Goal: Task Accomplishment & Management: Use online tool/utility

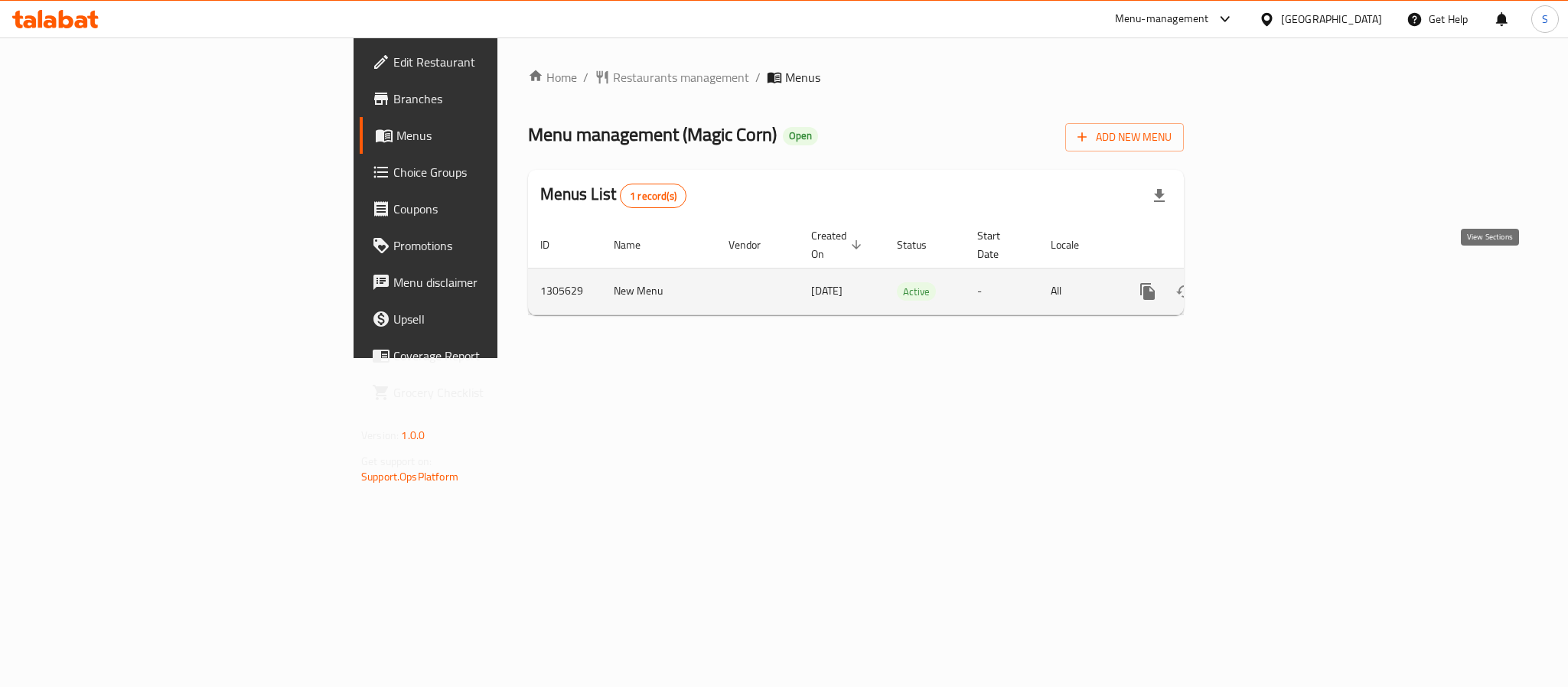
click at [1267, 282] on icon "enhanced table" at bounding box center [1258, 291] width 19 height 19
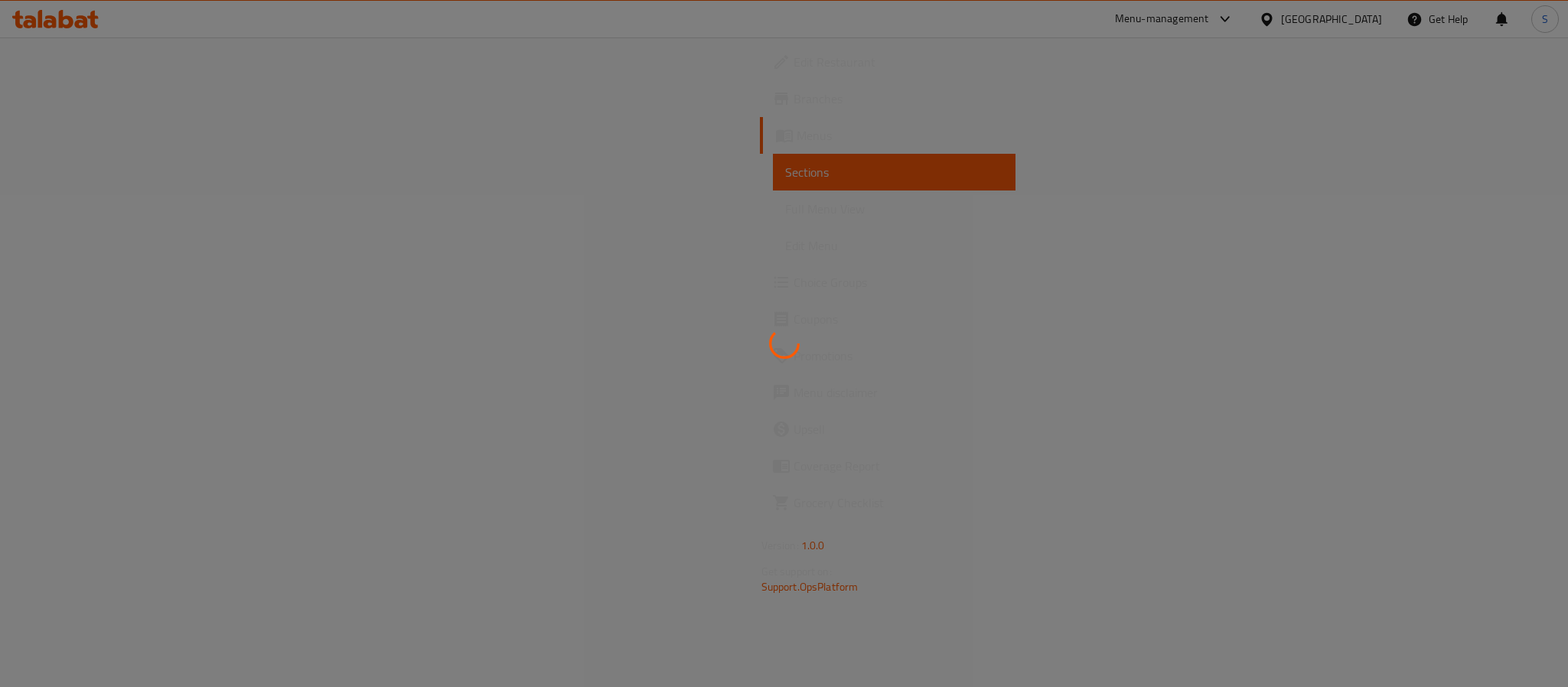
click at [764, 246] on div at bounding box center [784, 343] width 1568 height 687
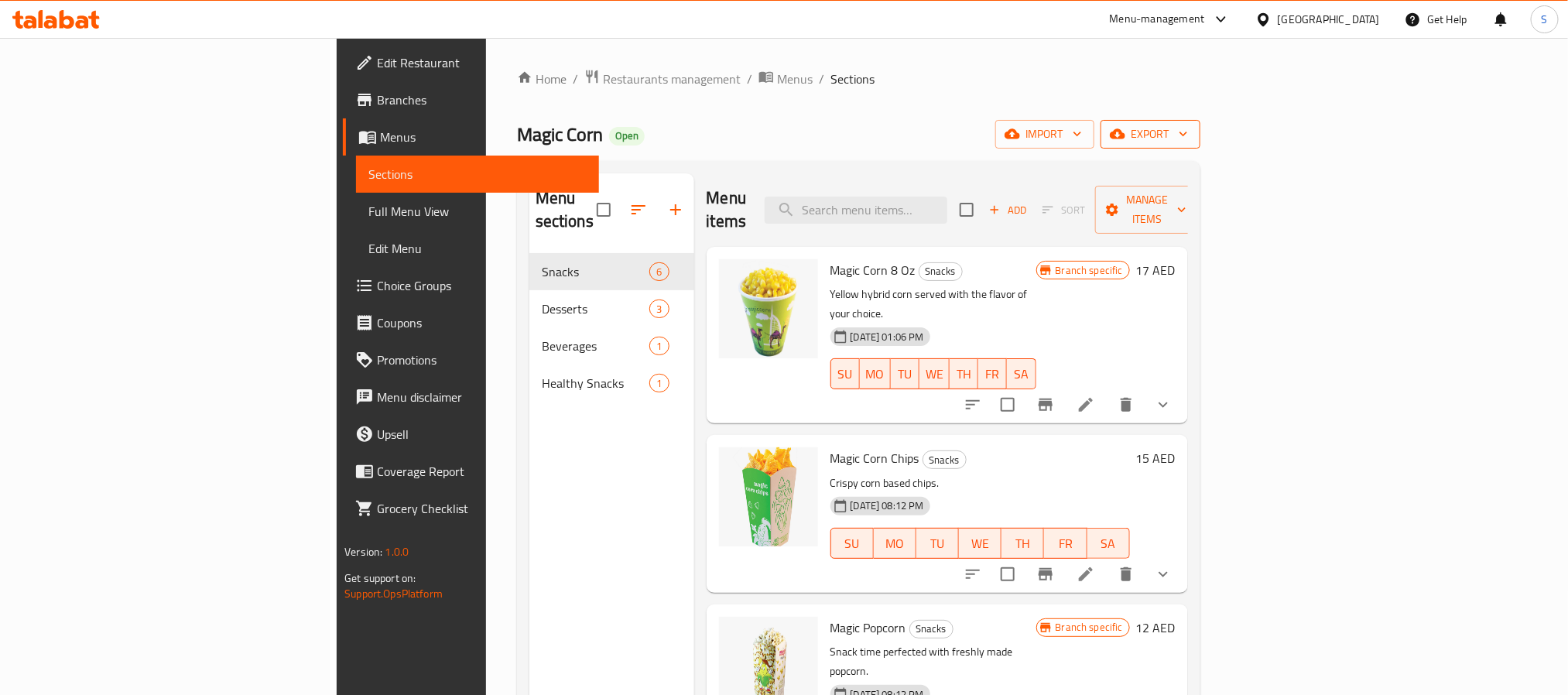
click at [1188, 139] on span "export" at bounding box center [1151, 133] width 76 height 19
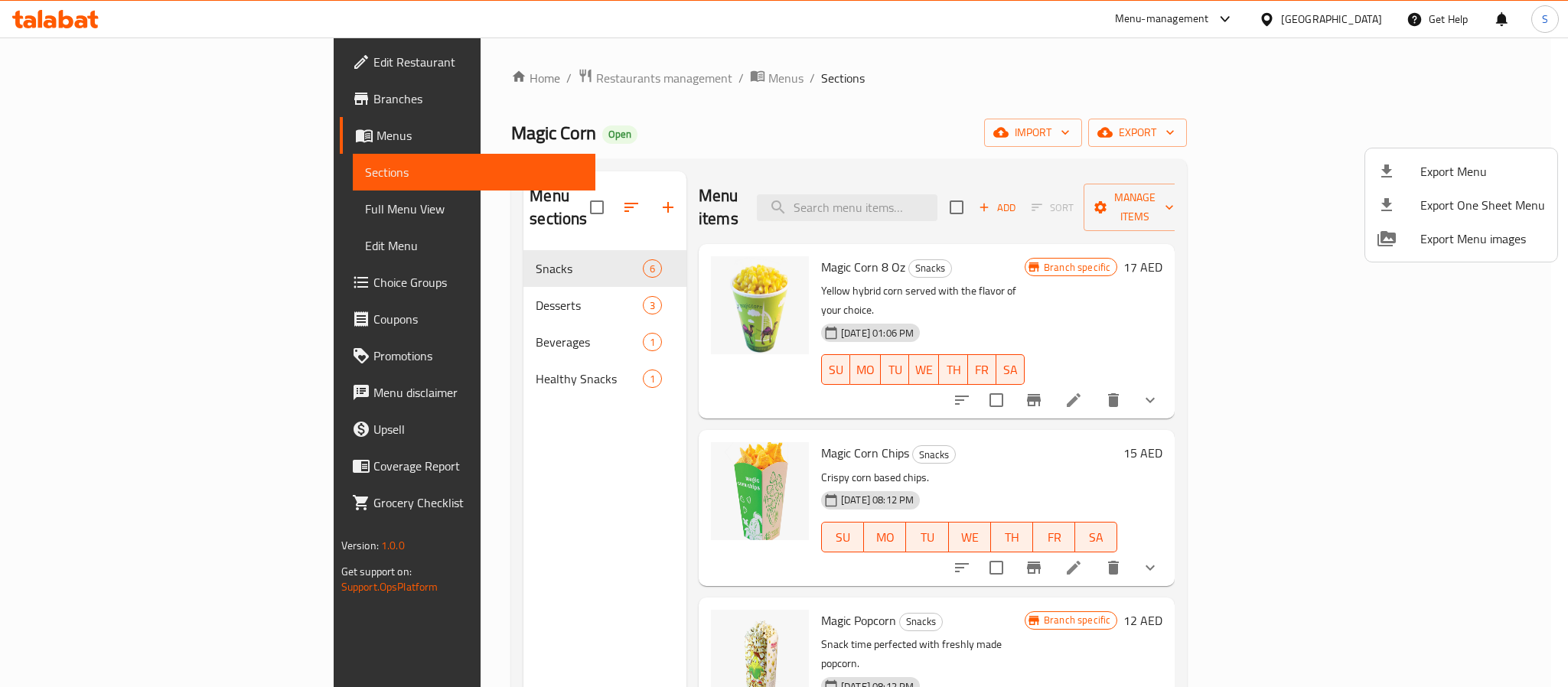
click at [1093, 74] on div at bounding box center [784, 343] width 1568 height 687
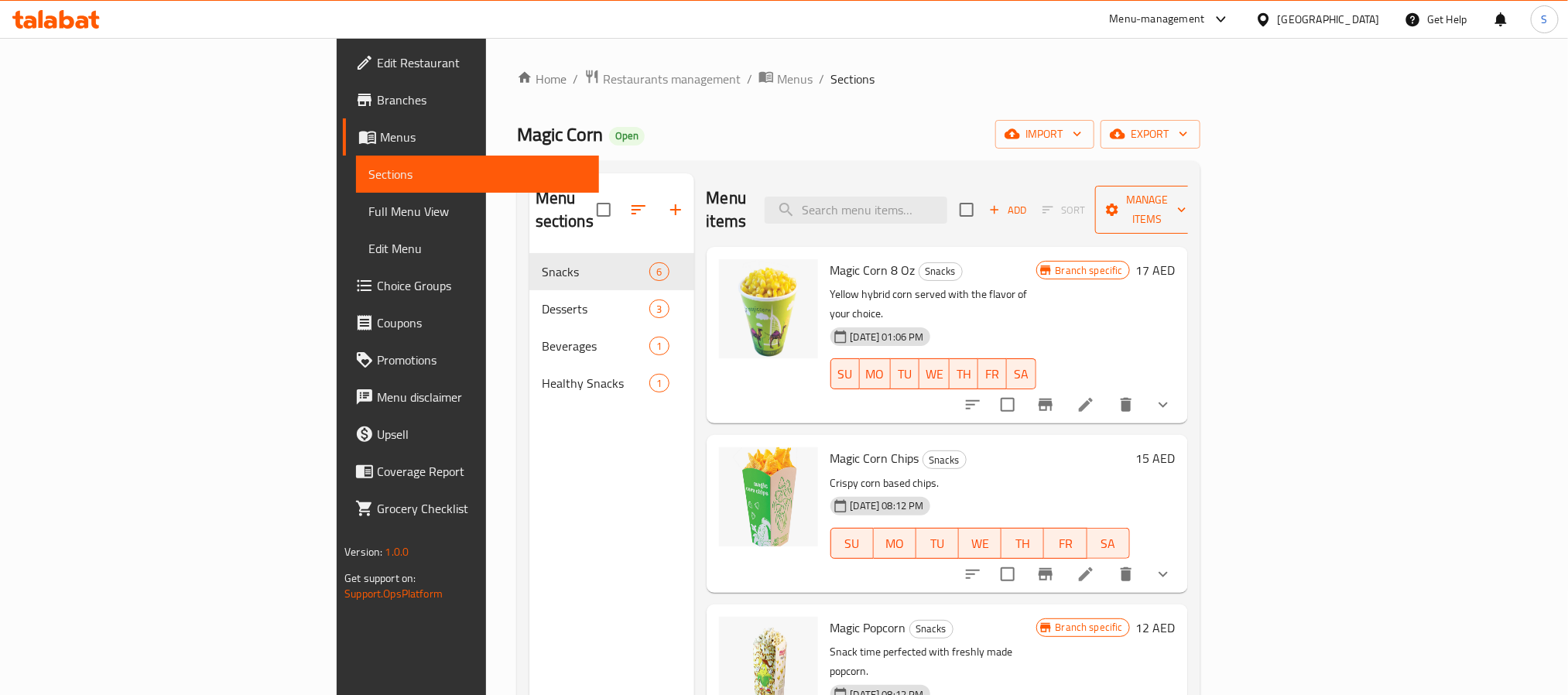
click at [1186, 196] on span "Manage items" at bounding box center [1147, 210] width 78 height 39
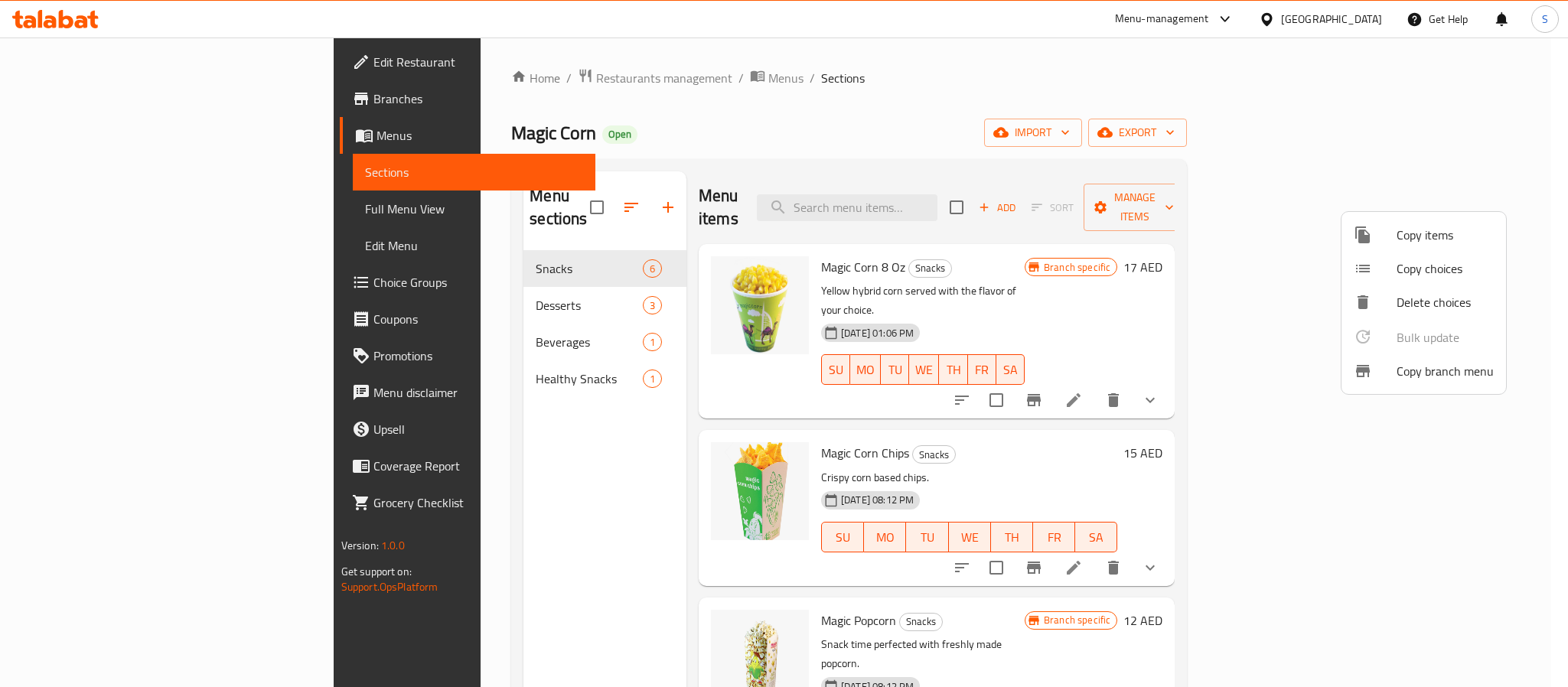
click at [1417, 375] on span "Copy branch menu" at bounding box center [1444, 371] width 97 height 19
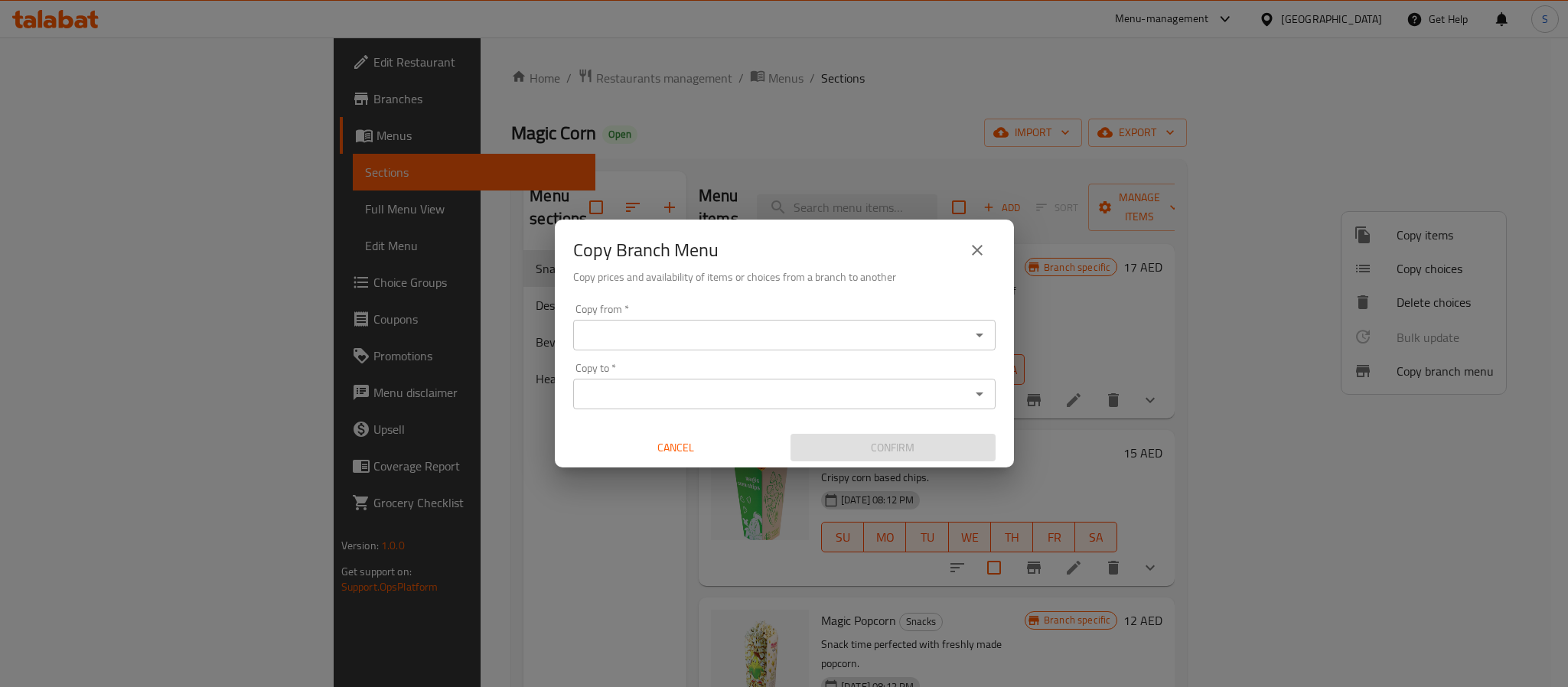
click at [746, 347] on div "Copy from *" at bounding box center [784, 335] width 422 height 30
click at [985, 331] on icon "Open" at bounding box center [980, 335] width 19 height 19
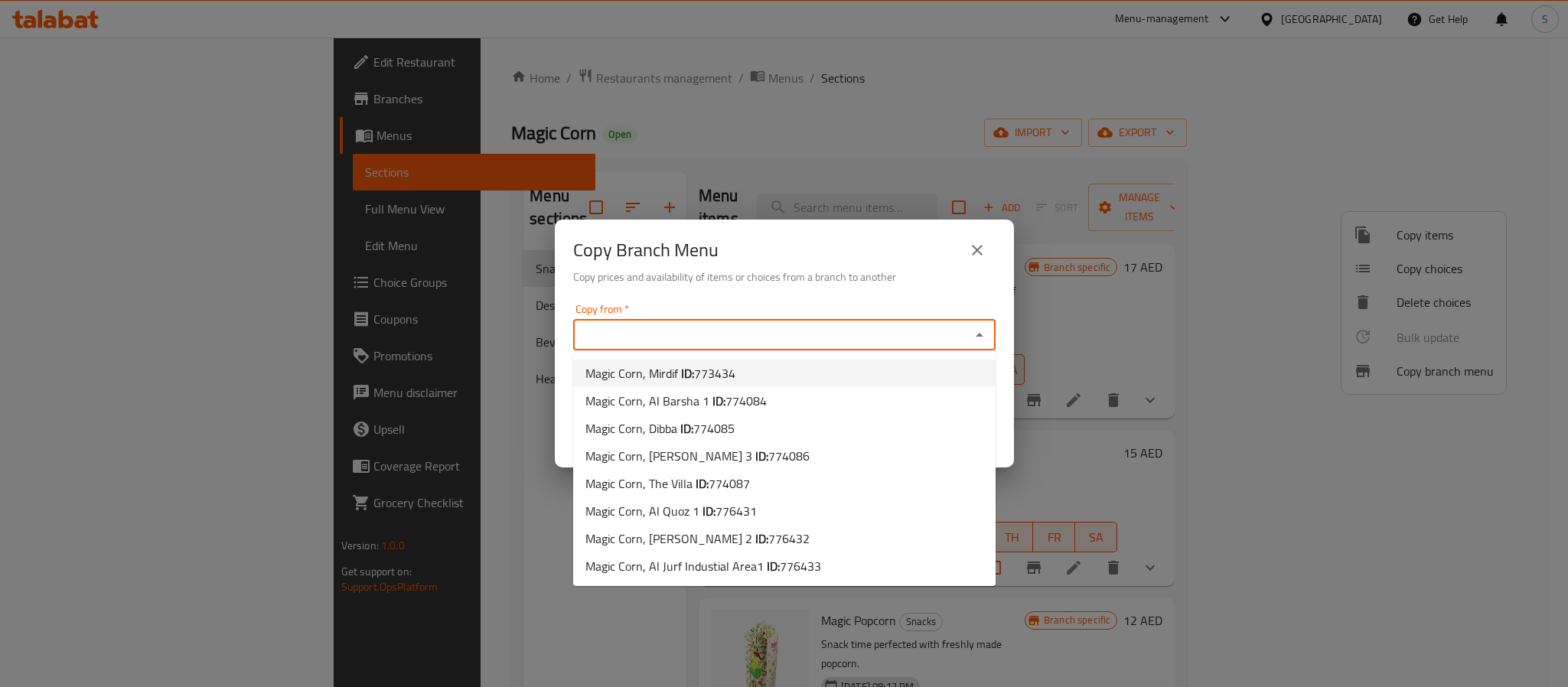
click at [809, 371] on li "Magic Corn, Mirdif ID: 773434" at bounding box center [784, 373] width 422 height 28
type input "Magic Corn, Mirdif"
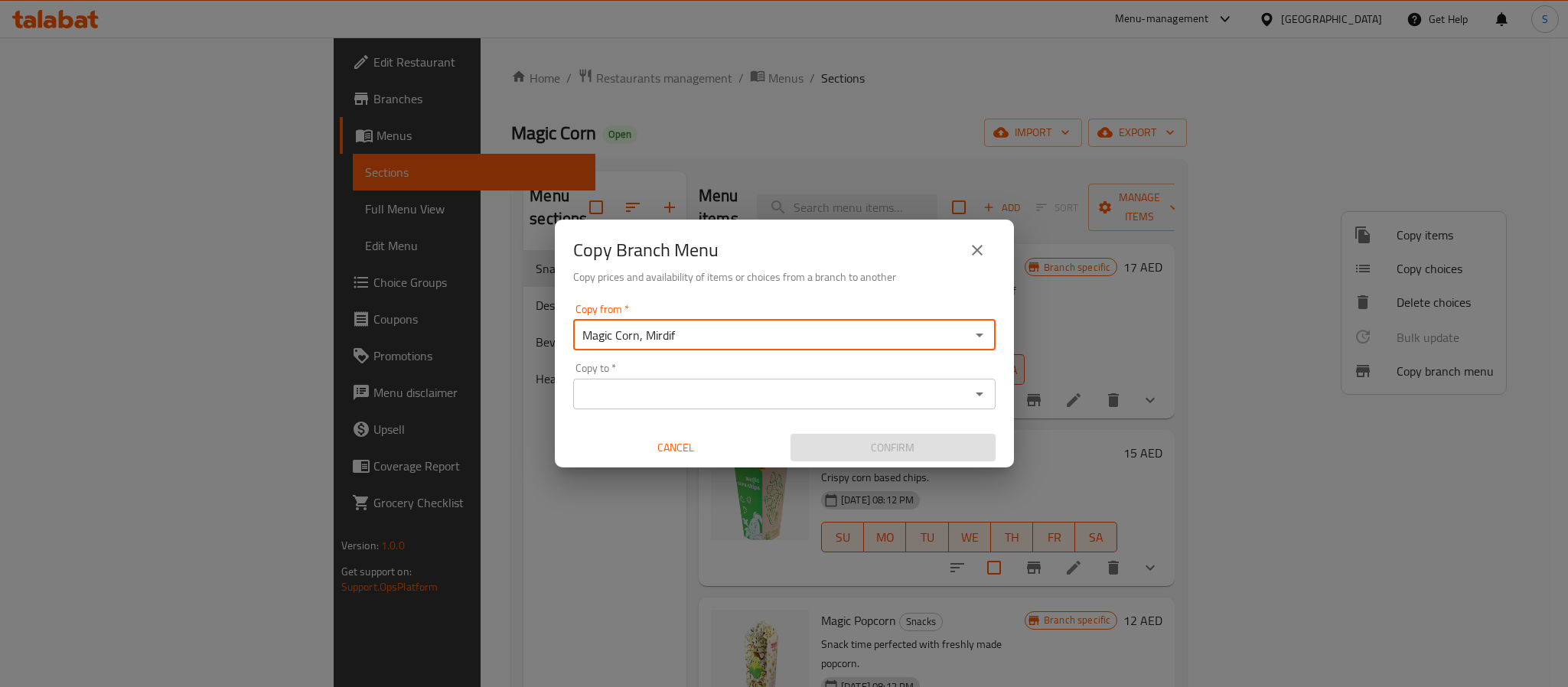
click at [826, 400] on input "Copy to   *" at bounding box center [771, 394] width 388 height 22
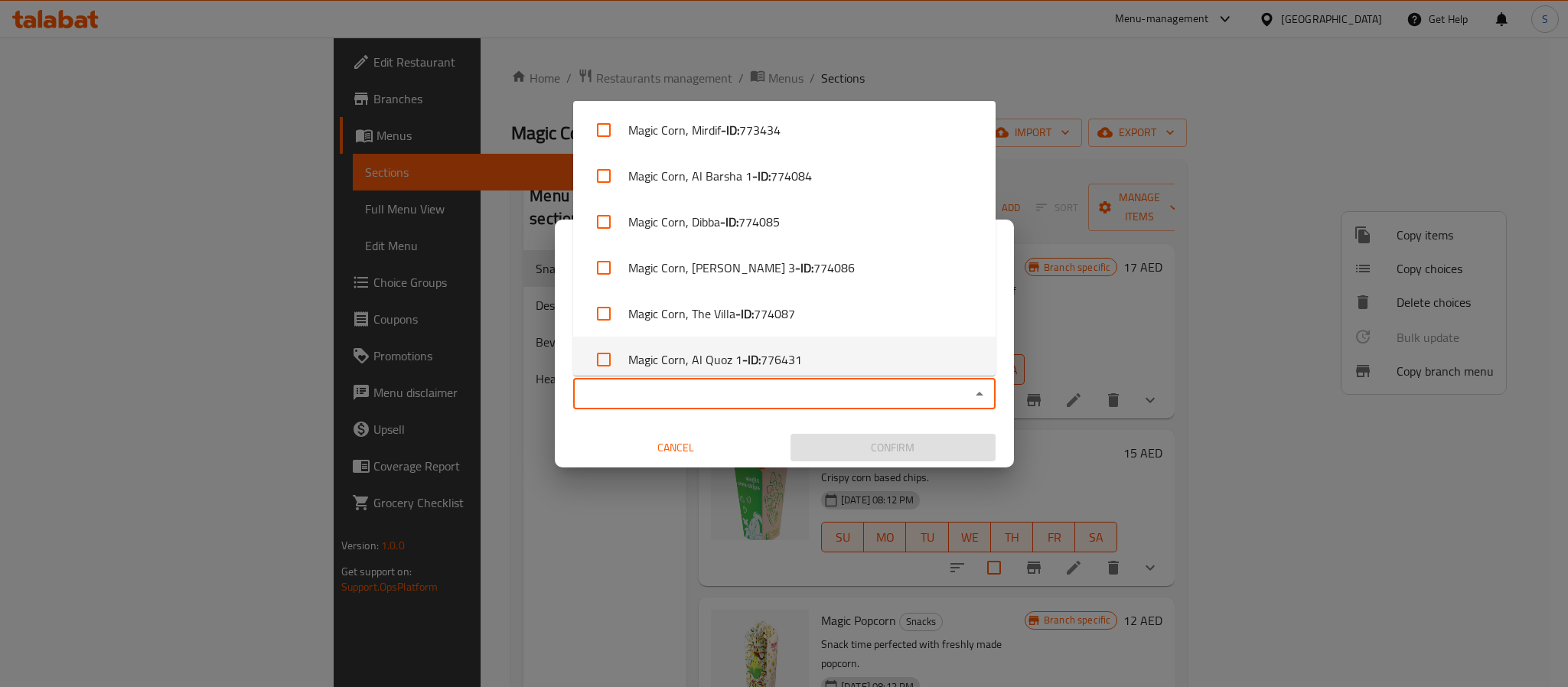
scroll to position [104, 0]
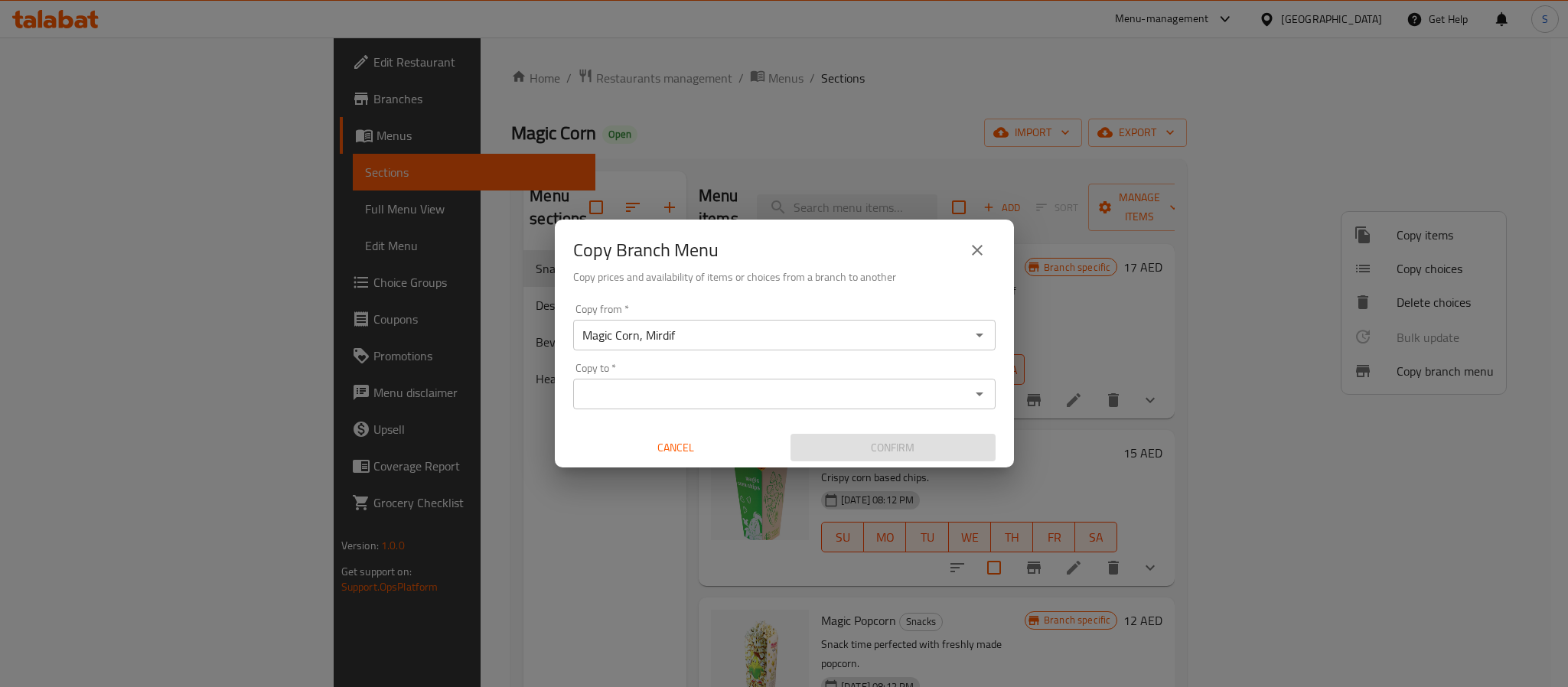
click at [943, 391] on input "Copy to   *" at bounding box center [771, 394] width 388 height 22
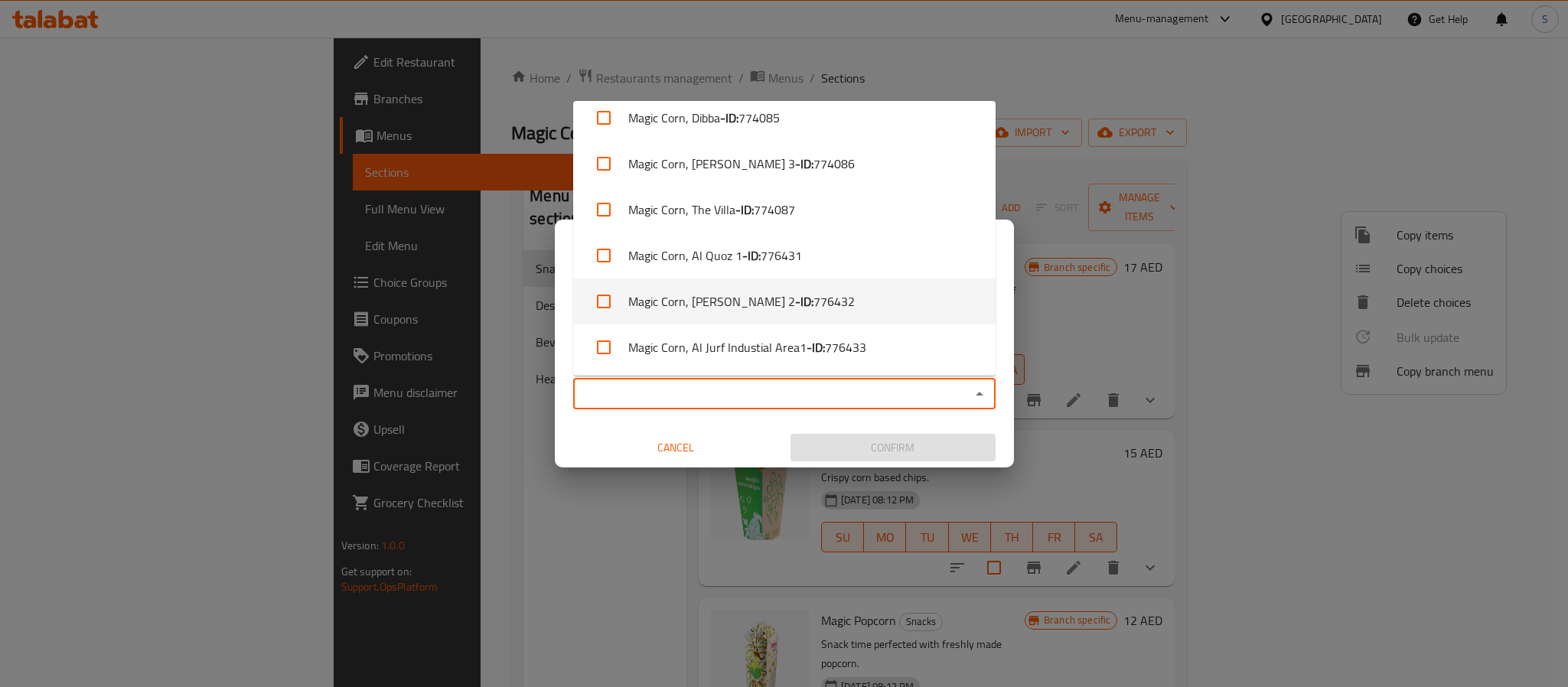
click at [840, 294] on li "Magic Corn, [PERSON_NAME] 2 - ID: 776432" at bounding box center [784, 302] width 422 height 46
checkbox input "true"
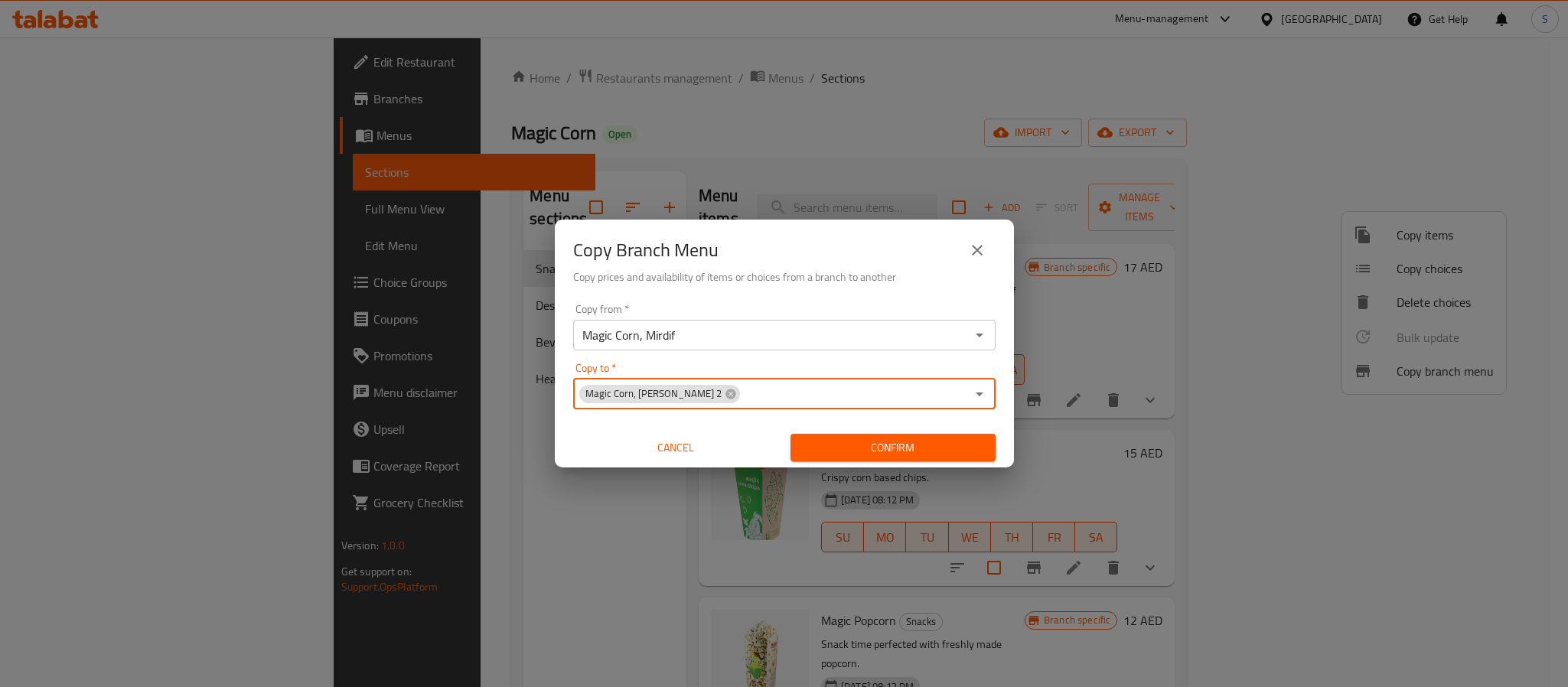
click at [874, 444] on span "Confirm" at bounding box center [893, 447] width 181 height 19
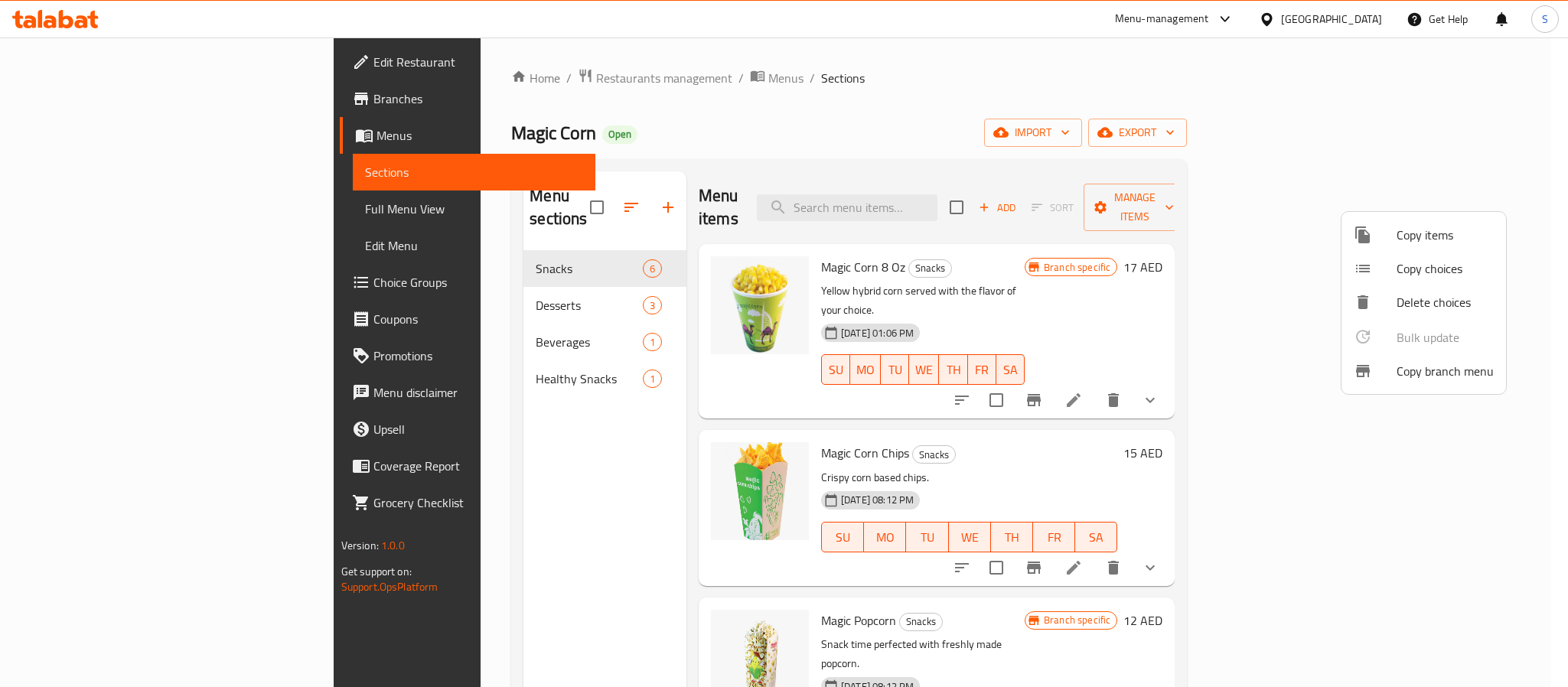
click at [116, 85] on div at bounding box center [784, 343] width 1568 height 687
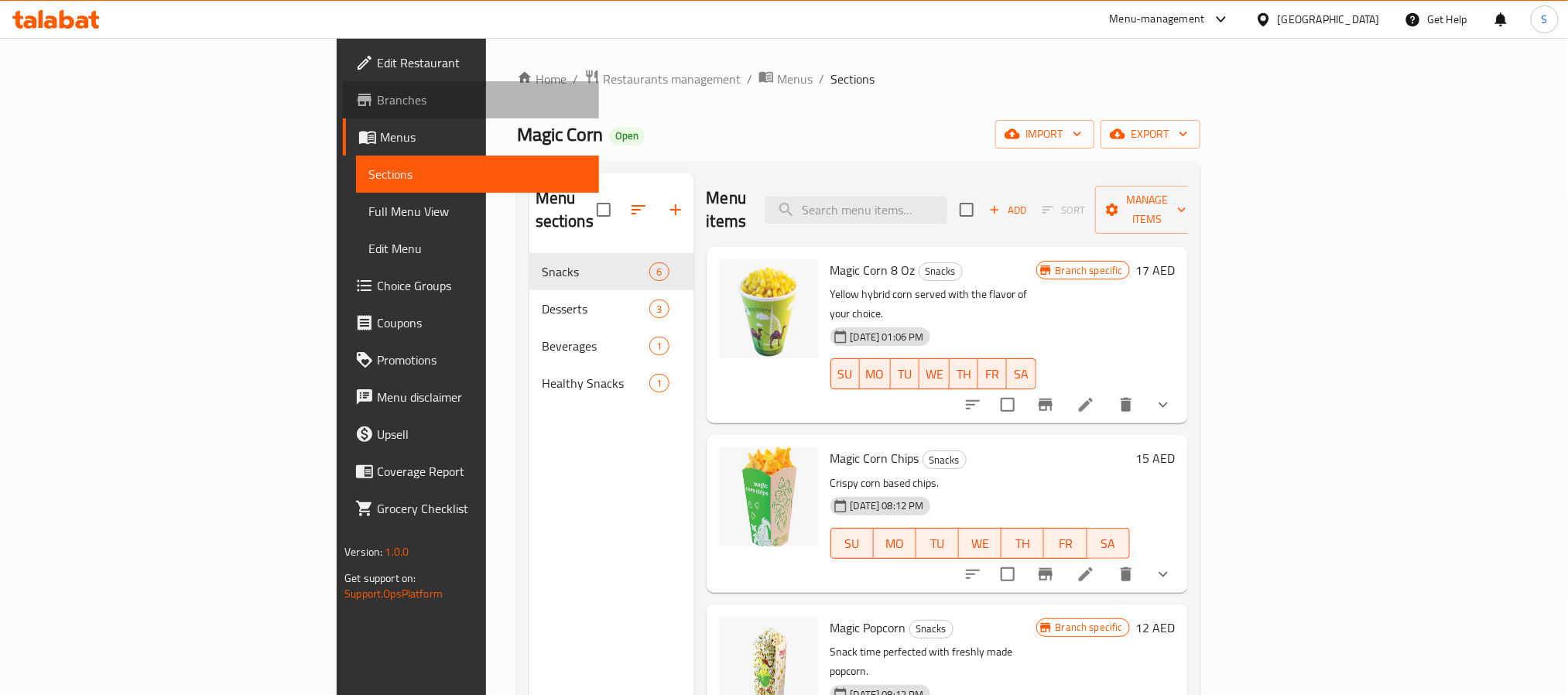
click at [343, 87] on link "Branches" at bounding box center [470, 99] width 255 height 37
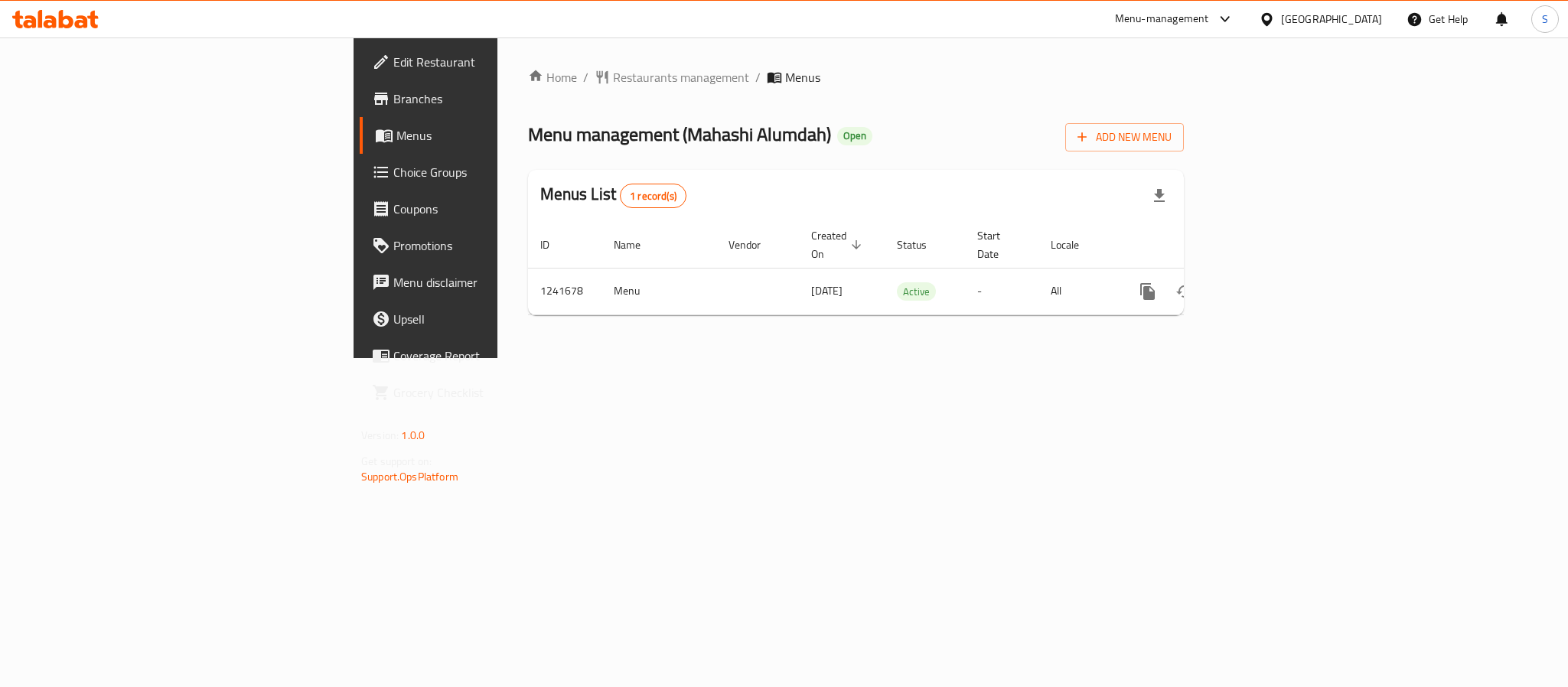
click at [360, 108] on link "Branches" at bounding box center [487, 98] width 255 height 36
